Goal: Task Accomplishment & Management: Manage account settings

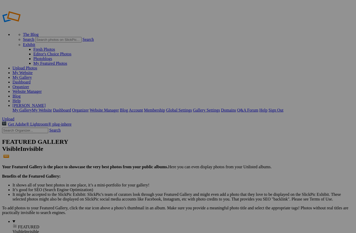
scroll to position [1, 0]
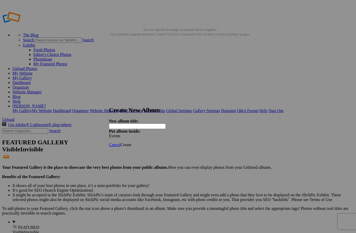
click at [148, 124] on input "text" at bounding box center [137, 126] width 57 height 5
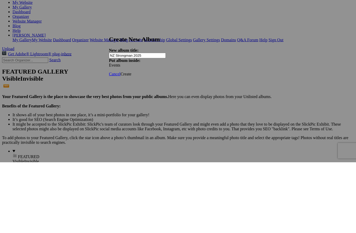
type input "NZ Strongman 2025"
click at [131, 143] on span "Create" at bounding box center [125, 145] width 11 height 4
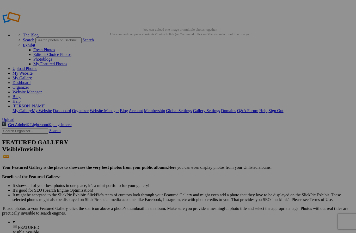
scroll to position [71, 0]
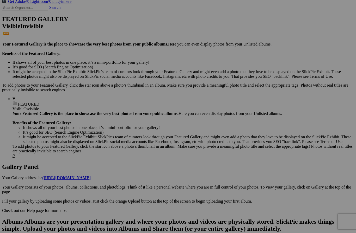
scroll to position [128, 0]
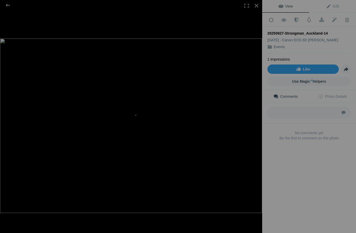
click at [10, 7] on div at bounding box center [7, 5] width 19 height 10
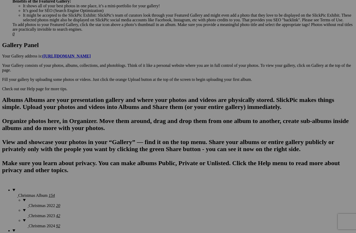
scroll to position [248, 0]
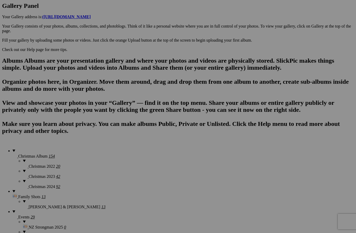
scroll to position [287, 0]
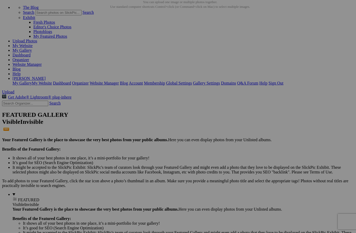
scroll to position [0, 0]
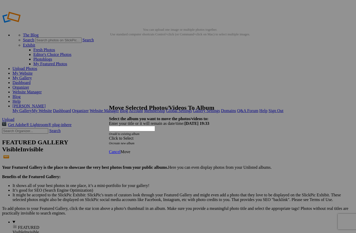
click at [214, 136] on div "Click to Select" at bounding box center [178, 138] width 138 height 5
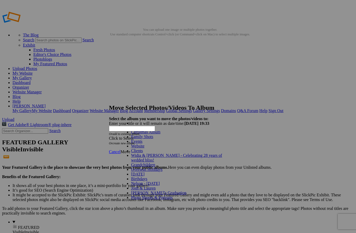
click at [143, 144] on span at bounding box center [143, 141] width 0 height 4
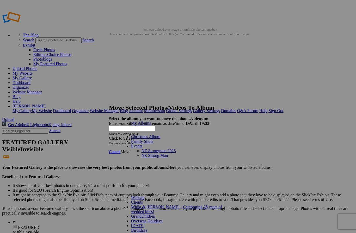
click at [151, 149] on link "NZ Strongman 2025" at bounding box center [159, 151] width 34 height 4
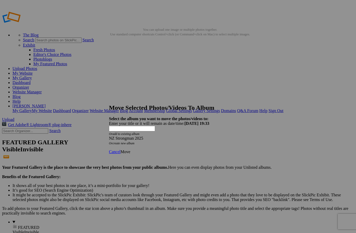
click at [247, 150] on div "Cancel Move" at bounding box center [178, 152] width 138 height 5
click at [130, 150] on span "Move" at bounding box center [125, 152] width 10 height 4
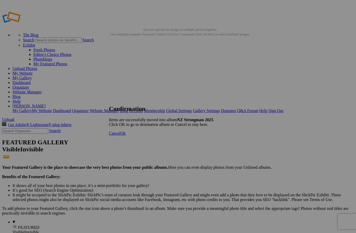
click at [126, 136] on span "Ok" at bounding box center [122, 133] width 5 height 4
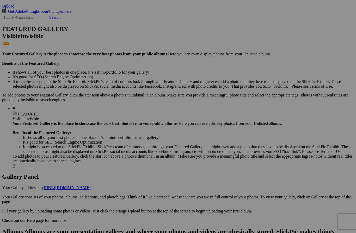
scroll to position [114, 0]
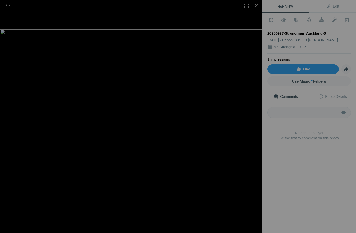
click at [9, 4] on div at bounding box center [7, 5] width 19 height 10
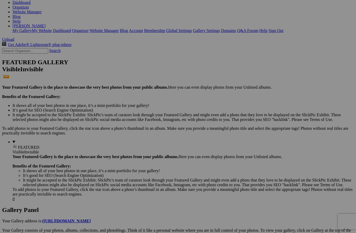
scroll to position [80, 0]
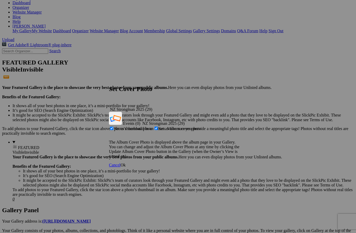
click at [126, 163] on span "Ok" at bounding box center [122, 165] width 5 height 4
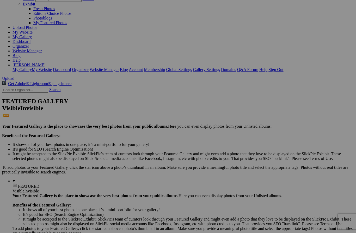
scroll to position [0, 0]
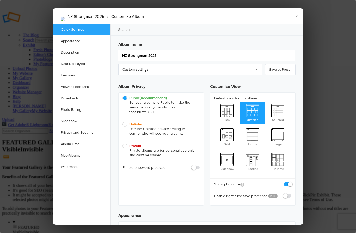
click at [229, 110] on span "Flow" at bounding box center [227, 112] width 26 height 21
click at [214, 102] on input "Flow" at bounding box center [214, 102] width 0 height 0
radio input "true"
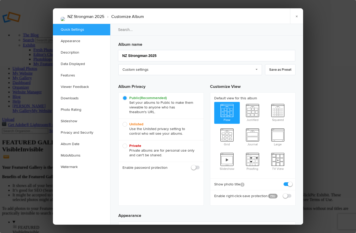
radio input "false"
radio input "true"
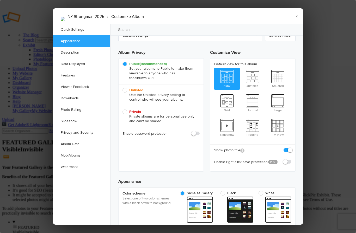
scroll to position [36, 0]
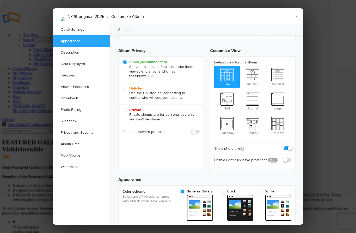
click at [126, 88] on span "Unlisted Use the Unlisted privacy setting to control who will see your albums." at bounding box center [159, 93] width 75 height 14
click at [122, 86] on input "Unlisted Use the Unlisted privacy setting to control who will see your albums." at bounding box center [122, 86] width 0 height 0
radio input "true"
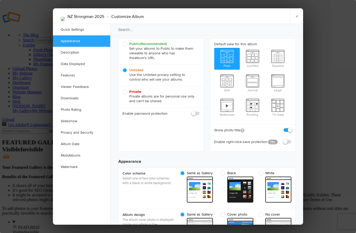
scroll to position [56, 0]
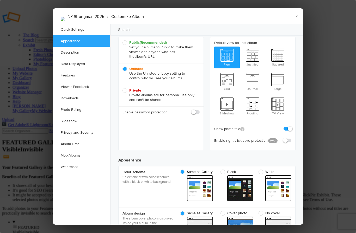
click at [244, 127] on span "Show the photo title in the thumbnail and large view. The photo title will stil…" at bounding box center [242, 129] width 4 height 4
click at [291, 127] on span at bounding box center [291, 127] width 0 height 0
click at [291, 126] on input "checkbox" at bounding box center [291, 126] width 0 height 0
checkbox input "false"
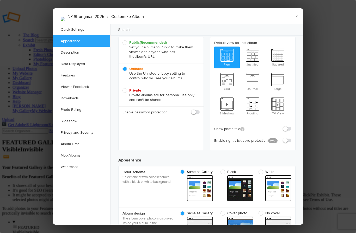
checkbox input "false"
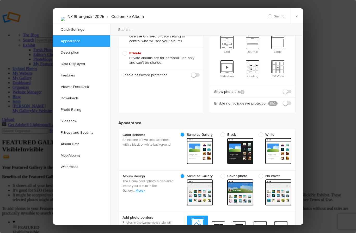
scroll to position [93, 0]
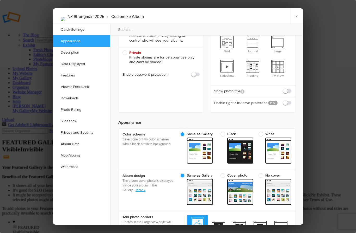
click at [224, 132] on span "Black" at bounding box center [235, 134] width 30 height 5
click at [253, 132] on input "Black" at bounding box center [253, 132] width 0 height 0
radio input "true"
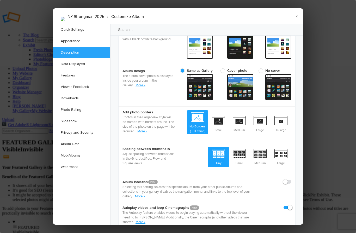
scroll to position [199, 0]
click at [241, 147] on span "Small" at bounding box center [239, 156] width 21 height 19
click at [249, 147] on input "Small" at bounding box center [249, 147] width 0 height 0
radio input "true"
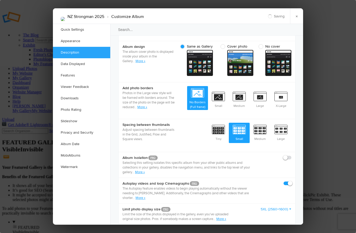
scroll to position [225, 0]
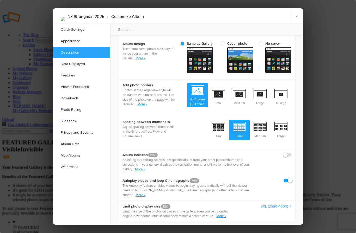
click at [291, 153] on span at bounding box center [291, 153] width 0 height 0
click at [291, 152] on input "checkbox" at bounding box center [291, 152] width 0 height 0
checkbox input "true"
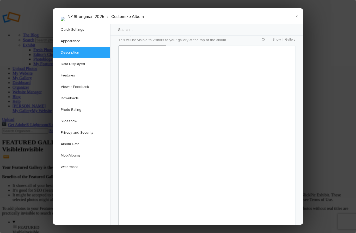
scroll to position [440, 0]
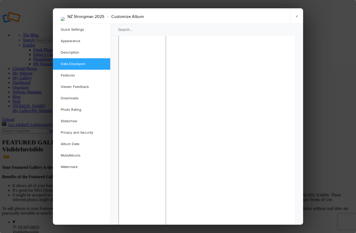
checkbox input "false"
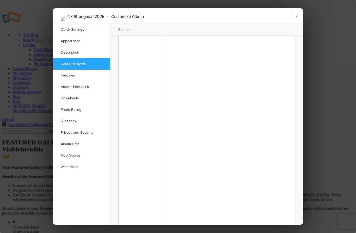
checkbox input "false"
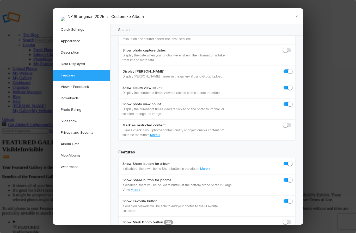
scroll to position [779, 0]
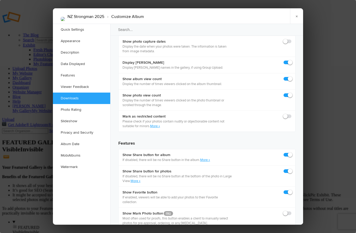
checkbox input "true"
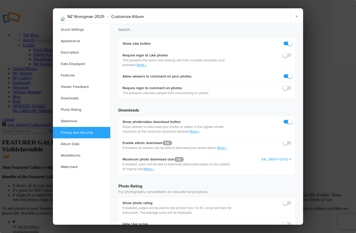
scroll to position [988, 0]
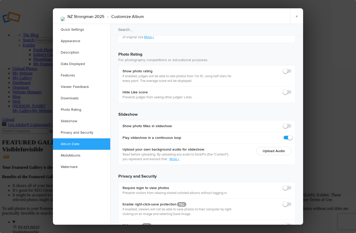
scroll to position [1119, 0]
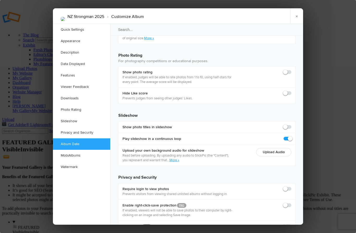
radio input "true"
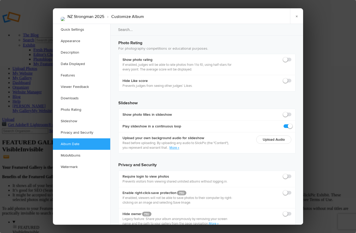
scroll to position [1131, 0]
checkbox input "true"
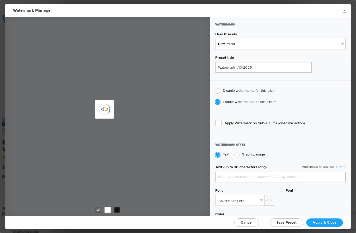
type input "Ari Soedjanto"
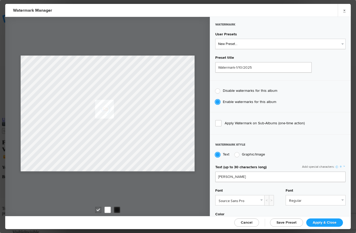
click at [251, 224] on span "Cancel" at bounding box center [247, 223] width 12 height 4
checkbox input "false"
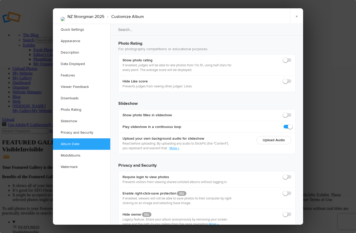
click at [296, 12] on link "×" at bounding box center [296, 16] width 13 height 16
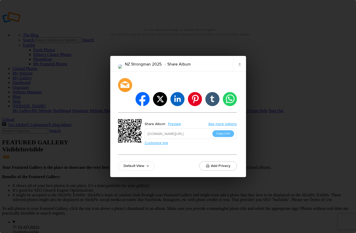
click at [126, 91] on div at bounding box center [125, 85] width 14 height 14
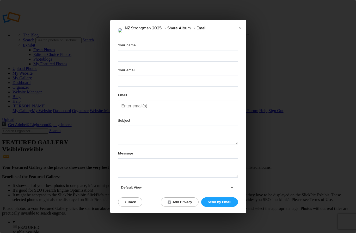
type textarea "Check out "NZ Strongman 2025" album!"
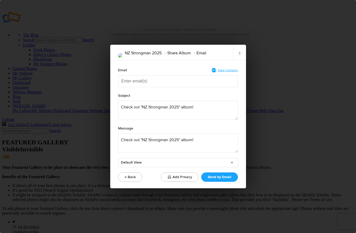
click at [231, 71] on span "View Contacts" at bounding box center [228, 71] width 20 height 4
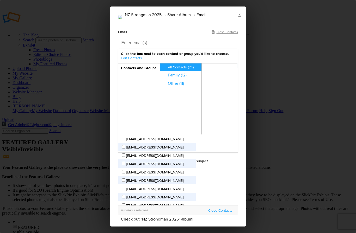
click at [163, 86] on link "Other (11)" at bounding box center [182, 83] width 39 height 5
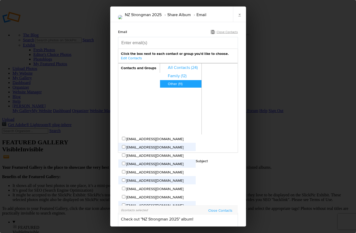
click at [163, 79] on link "Family (12)" at bounding box center [182, 75] width 39 height 5
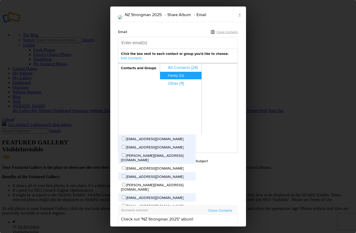
click at [125, 183] on input "nicholas@soedjanto.com" at bounding box center [123, 184] width 3 height 3
checkbox input "true"
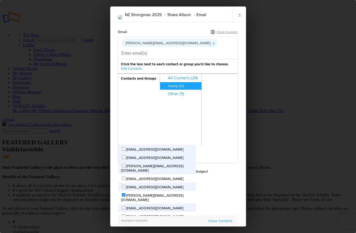
click at [125, 177] on input "aria@soedjanto.com" at bounding box center [123, 178] width 3 height 3
checkbox input "true"
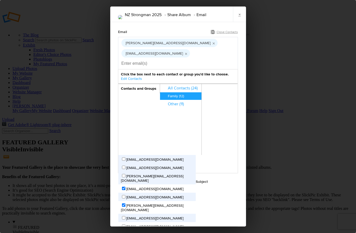
click at [168, 174] on span "s.currey@orcon.net.nz" at bounding box center [152, 178] width 63 height 9
click at [125, 174] on input "s.currey@orcon.net.nz" at bounding box center [123, 175] width 3 height 3
checkbox input "true"
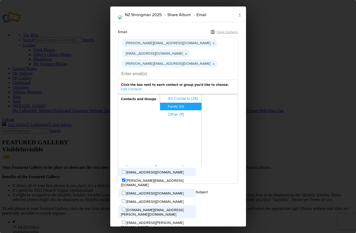
scroll to position [35, 0]
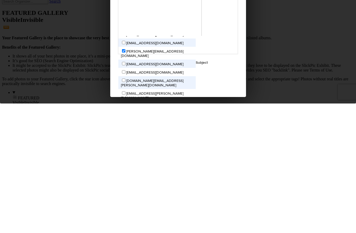
type textarea "Check out"
type textarea "NZ Strongman 2025 Photos"
type textarea "C"
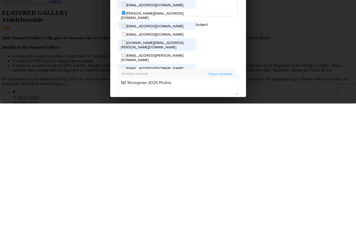
scroll to position [38, 0]
type textarea "Here are 29 of the best photos from Saturday’s Strongman competition. Nick, can…"
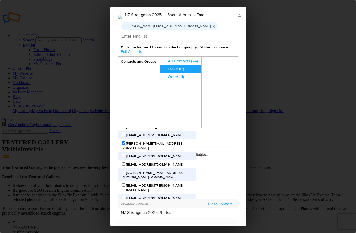
click at [238, 133] on div "Email Close Contacts nicholas@soedjanto.com aria@soedjanto.com s.currey@orcon.n…" at bounding box center [178, 140] width 136 height 310
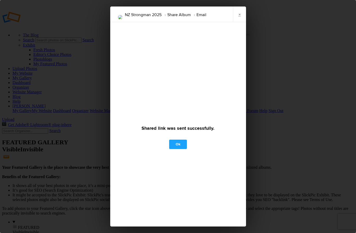
checkbox input "false"
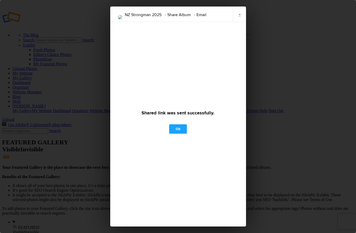
scroll to position [27, 0]
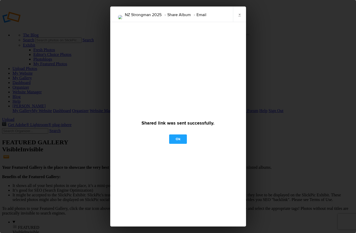
click at [182, 131] on div "Ok" at bounding box center [178, 140] width 115 height 18
click at [178, 135] on link "Ok" at bounding box center [178, 139] width 18 height 9
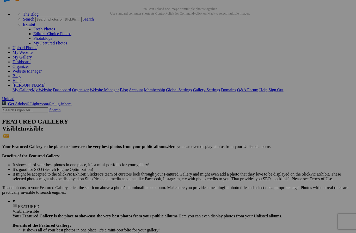
scroll to position [33, 0]
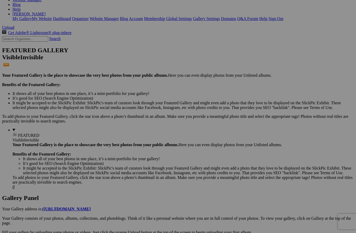
scroll to position [92, 0]
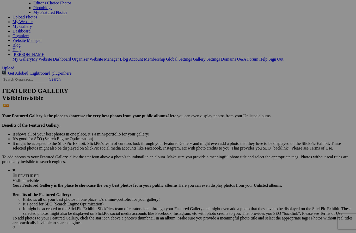
scroll to position [48, 0]
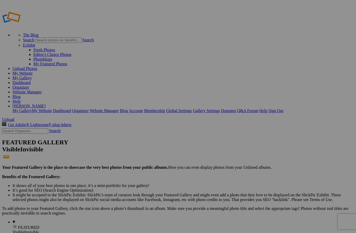
type input "NZ Strongman 2024"
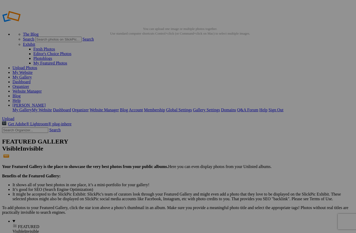
scroll to position [2, 0]
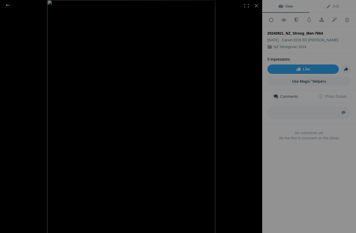
click at [12, 9] on div at bounding box center [7, 5] width 19 height 10
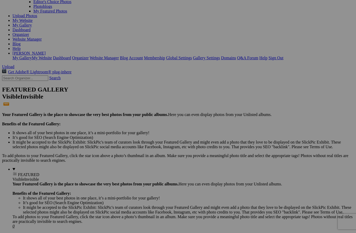
scroll to position [0, 0]
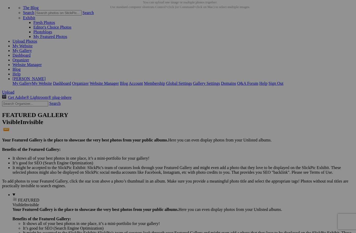
scroll to position [34, 0]
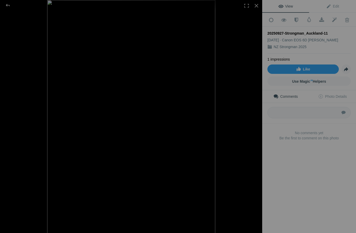
click at [335, 95] on span "Photo Details" at bounding box center [332, 97] width 28 height 4
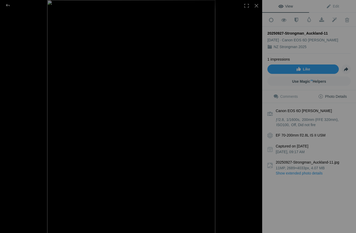
click at [333, 97] on span "Photo Details" at bounding box center [332, 97] width 28 height 4
click at [9, 4] on div at bounding box center [7, 5] width 19 height 10
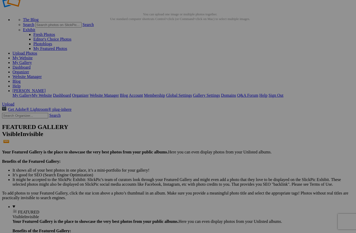
scroll to position [0, 0]
